Goal: Communication & Community: Answer question/provide support

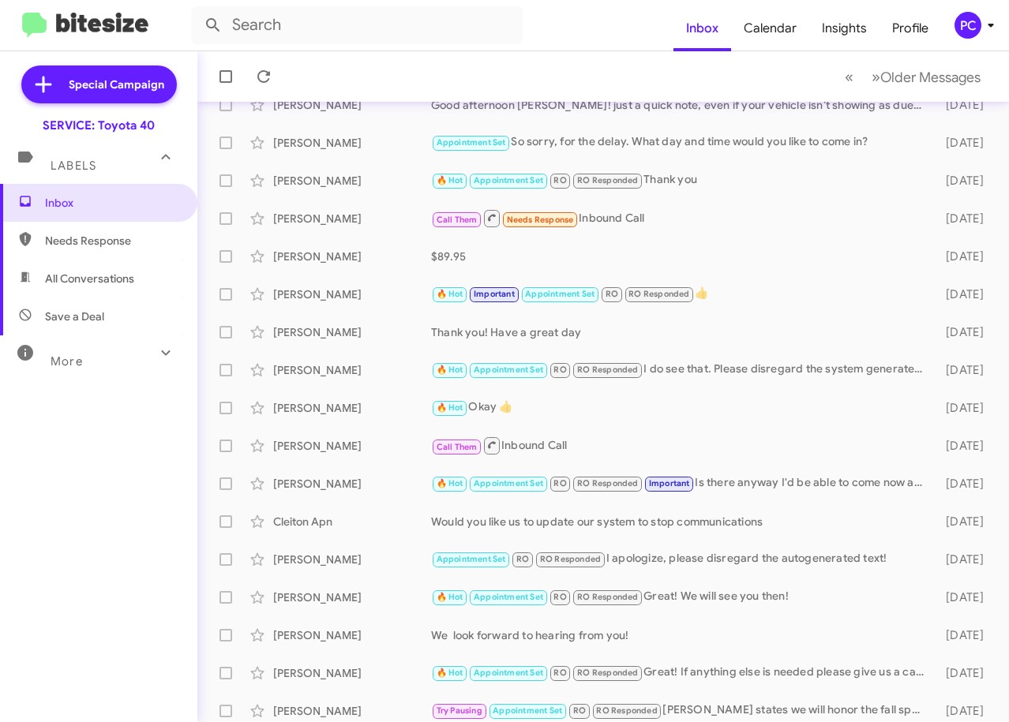
scroll to position [194, 0]
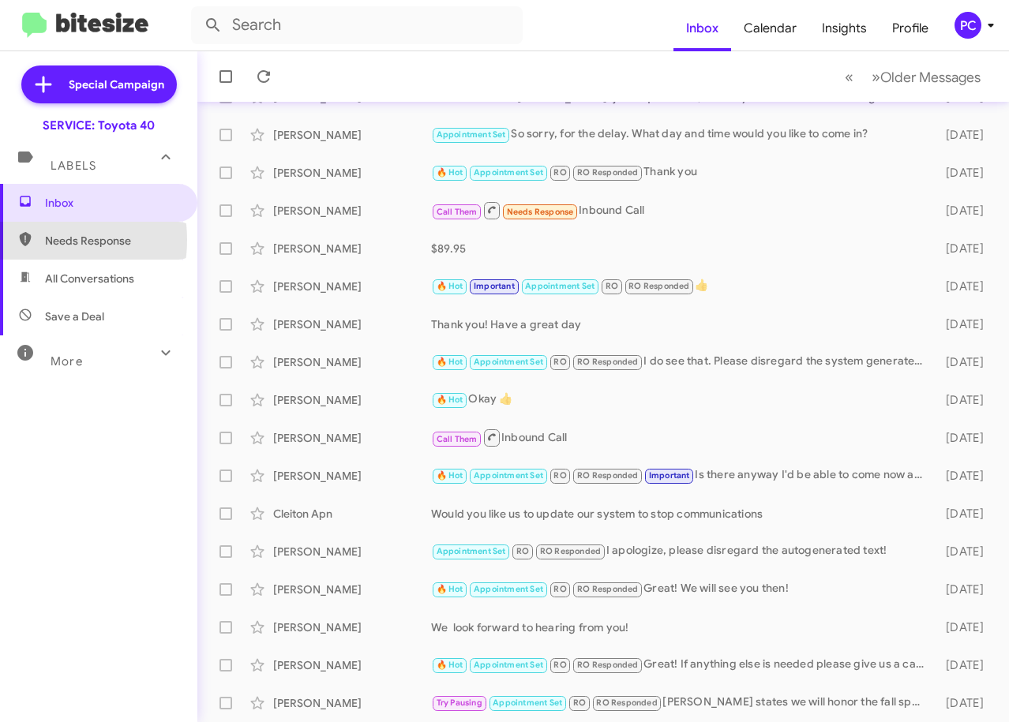
click at [37, 240] on span "Needs Response" at bounding box center [98, 241] width 197 height 38
type input "in:needs-response"
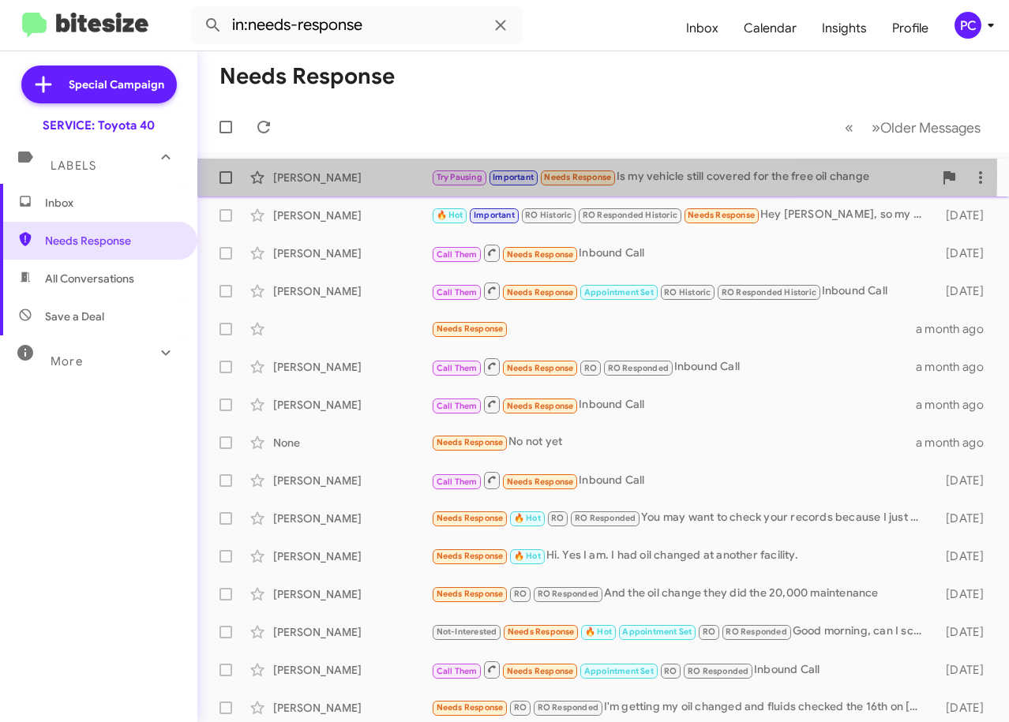
click at [294, 176] on div "[PERSON_NAME]" at bounding box center [352, 178] width 158 height 16
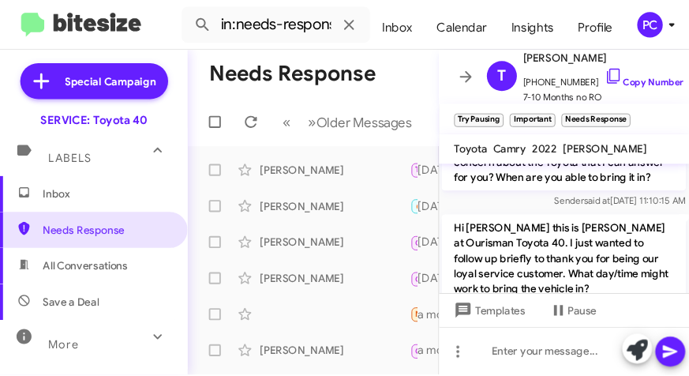
scroll to position [774, 0]
